Goal: Find specific page/section: Find specific page/section

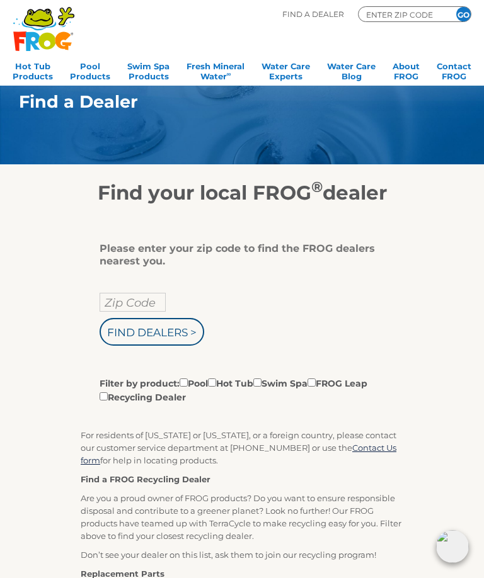
click at [148, 308] on input "Zip Code" at bounding box center [133, 302] width 66 height 19
type input "Zip Code"
click at [150, 305] on input "text" at bounding box center [133, 302] width 66 height 19
type input "68333"
click at [181, 338] on input "Find Dealers >" at bounding box center [152, 332] width 105 height 28
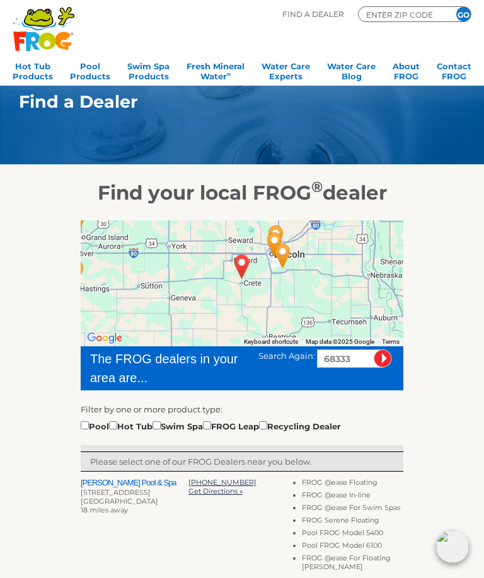
click at [86, 426] on input "checkbox" at bounding box center [85, 425] width 8 height 8
checkbox input "true"
click at [92, 423] on div "Pool Hot Tub Swim Spa FROG Leap Recycling Dealer" at bounding box center [211, 426] width 260 height 14
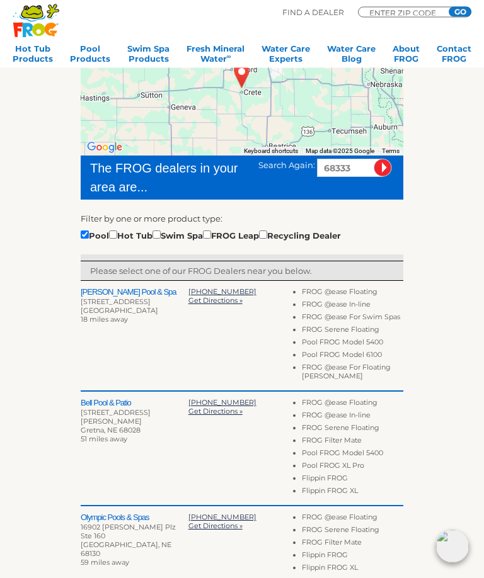
scroll to position [156, 0]
